Goal: Navigation & Orientation: Find specific page/section

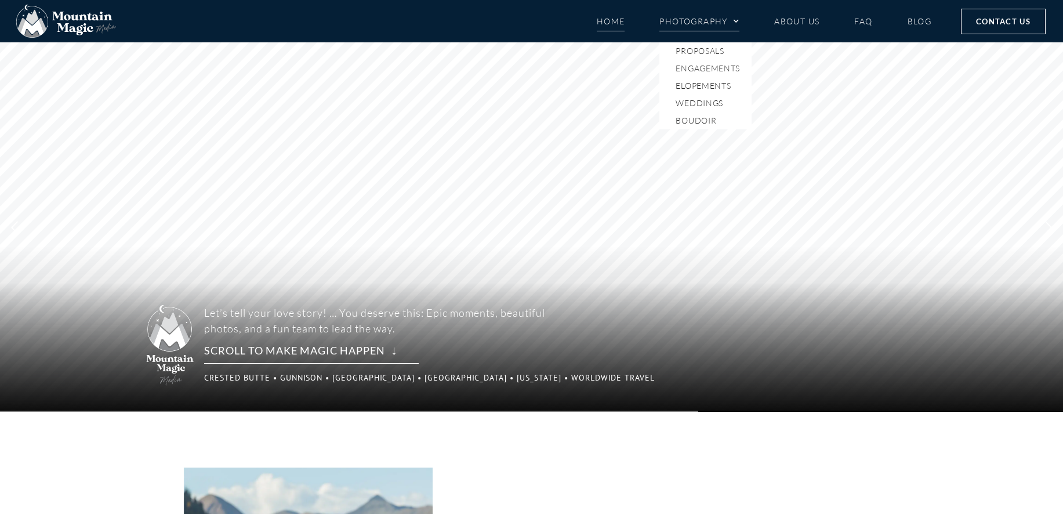
click at [728, 19] on span "Menu" at bounding box center [734, 21] width 12 height 17
click at [738, 15] on span "Menu" at bounding box center [734, 21] width 12 height 17
click at [708, 104] on link "Weddings" at bounding box center [705, 103] width 92 height 17
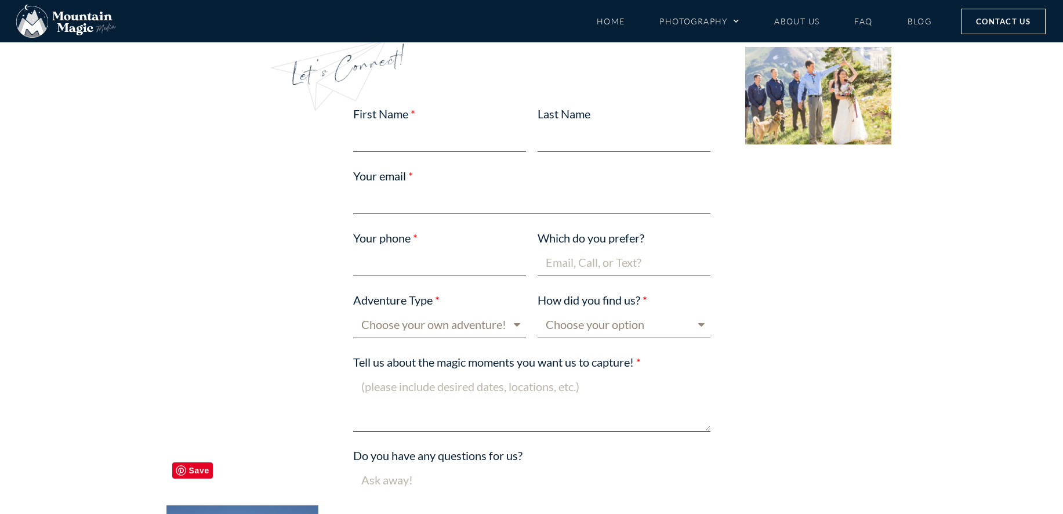
scroll to position [3016, 0]
